Goal: Find specific page/section: Find specific page/section

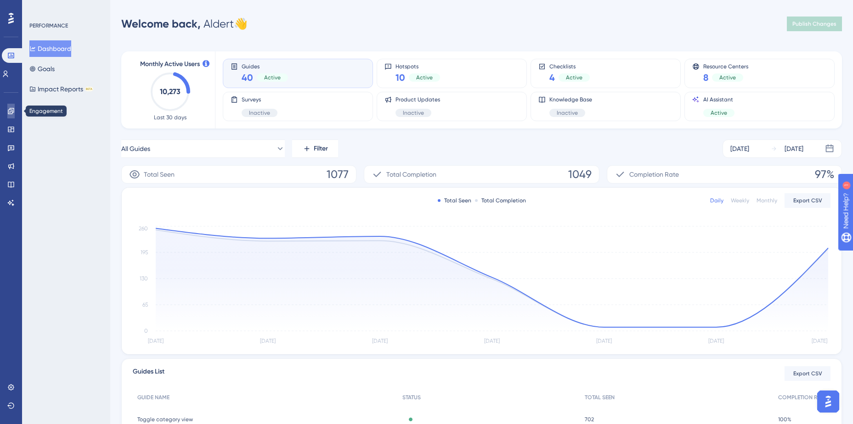
click at [11, 116] on link at bounding box center [10, 111] width 7 height 15
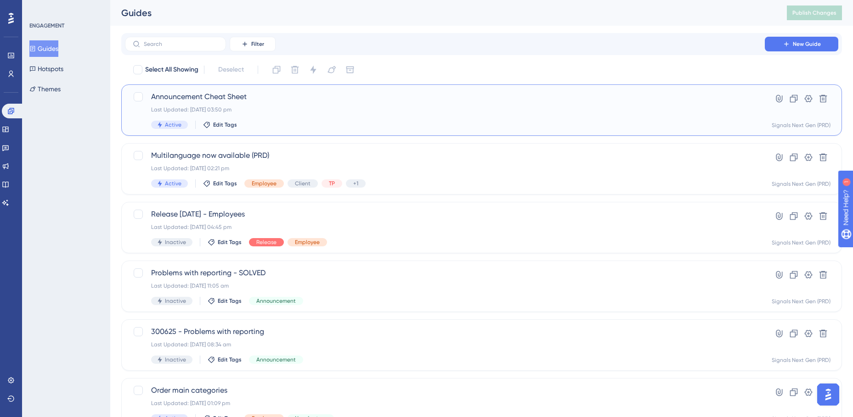
click at [283, 96] on span "Announcement Cheat Sheet" at bounding box center [444, 96] width 587 height 11
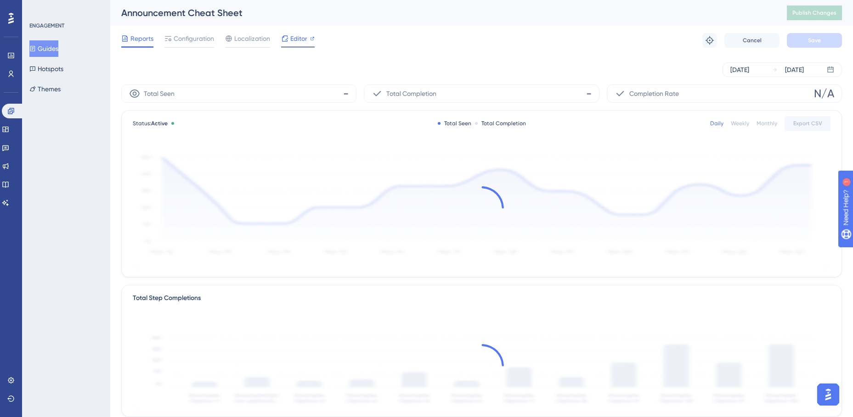
click at [292, 44] on span "Editor" at bounding box center [298, 38] width 17 height 11
